Goal: Check status: Check status

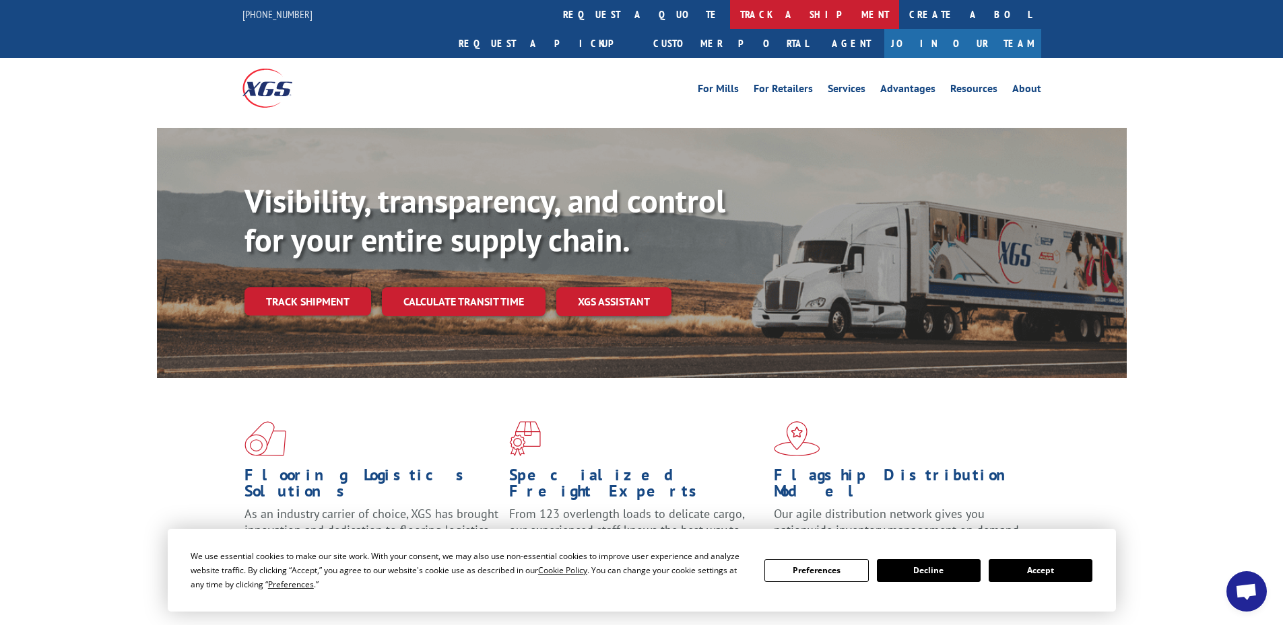
click at [730, 15] on link "track a shipment" at bounding box center [814, 14] width 169 height 29
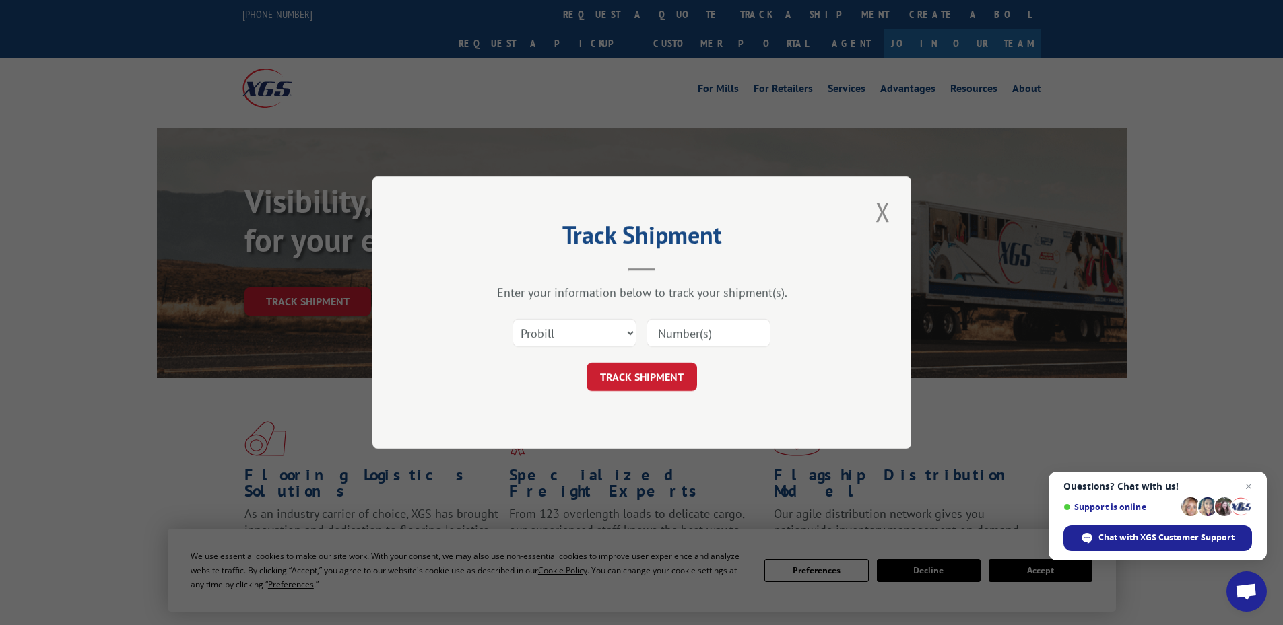
paste input "230142347"
type input "230142347"
click at [639, 379] on button "TRACK SHIPMENT" at bounding box center [641, 377] width 110 height 28
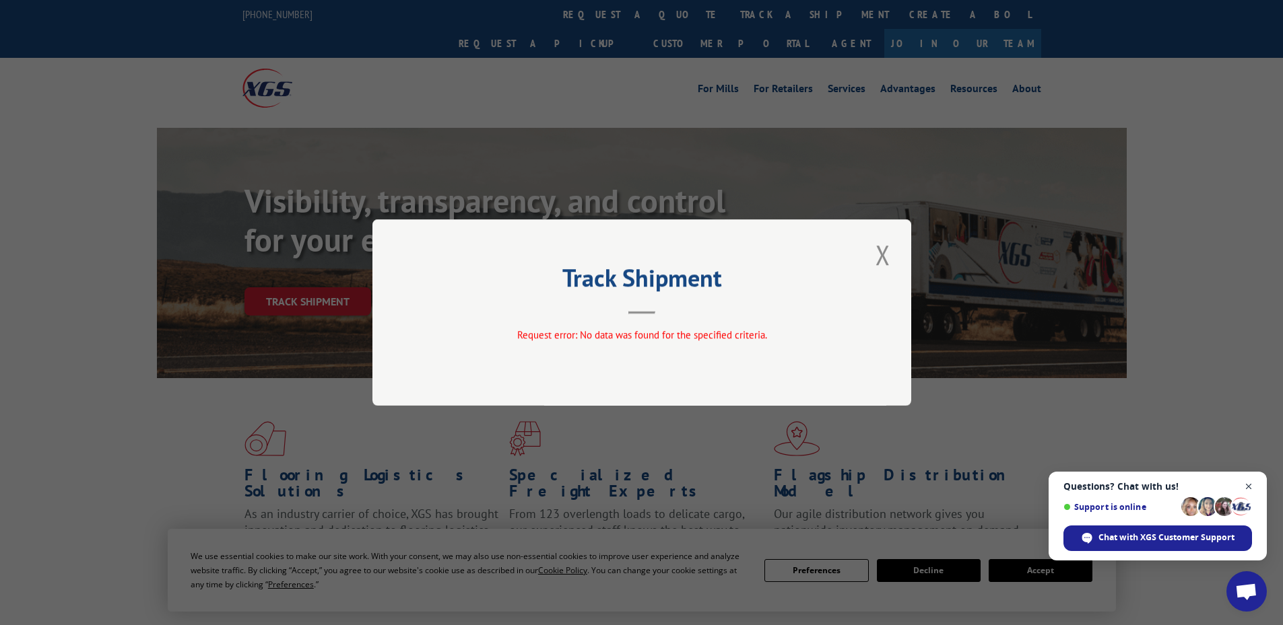
click at [1246, 482] on span "Open chat" at bounding box center [1248, 487] width 17 height 17
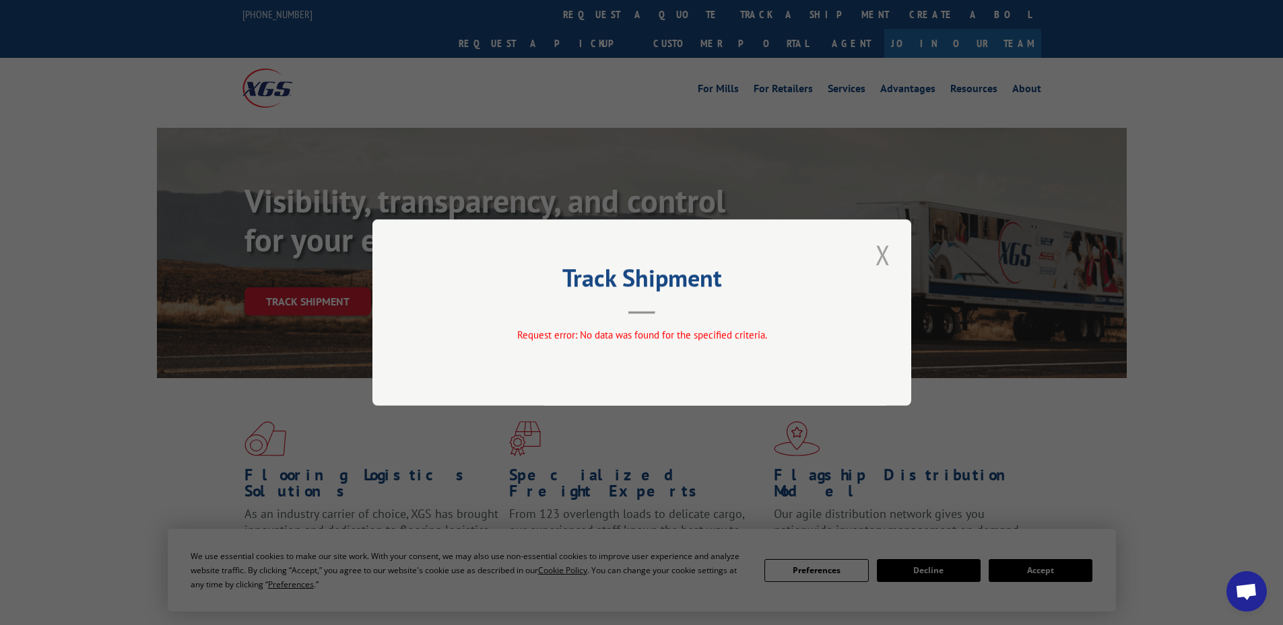
click at [877, 249] on button "Close modal" at bounding box center [882, 254] width 23 height 37
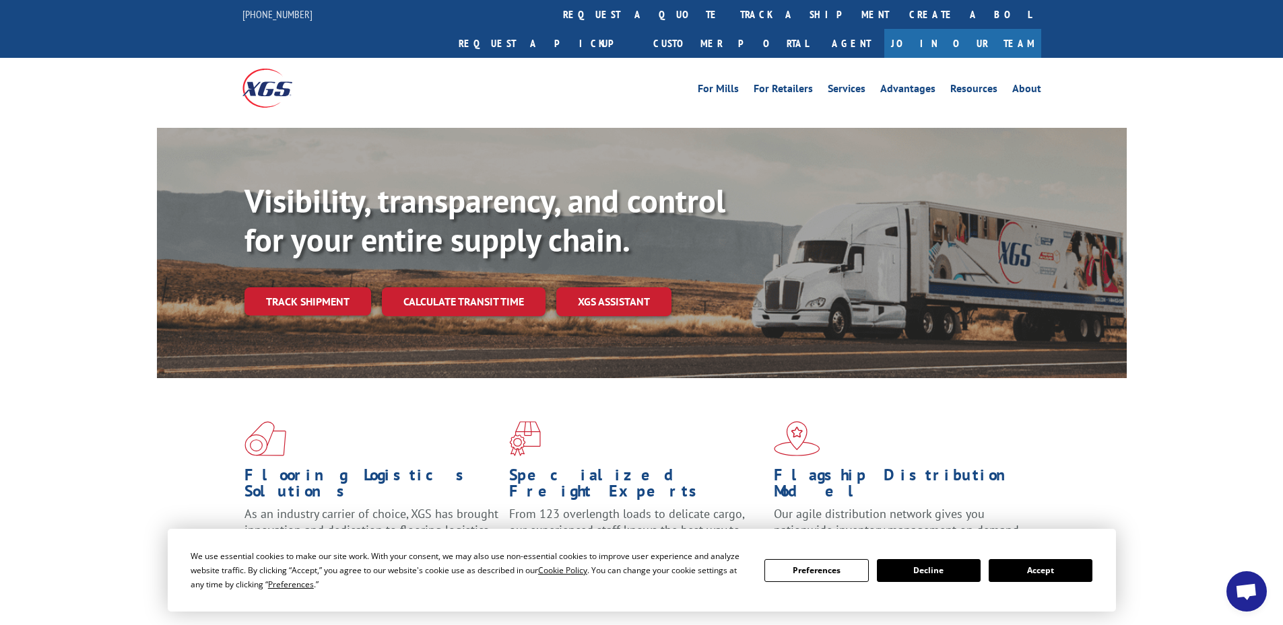
click at [961, 578] on button "Decline" at bounding box center [929, 570] width 104 height 23
